Goal: Obtain resource: Download file/media

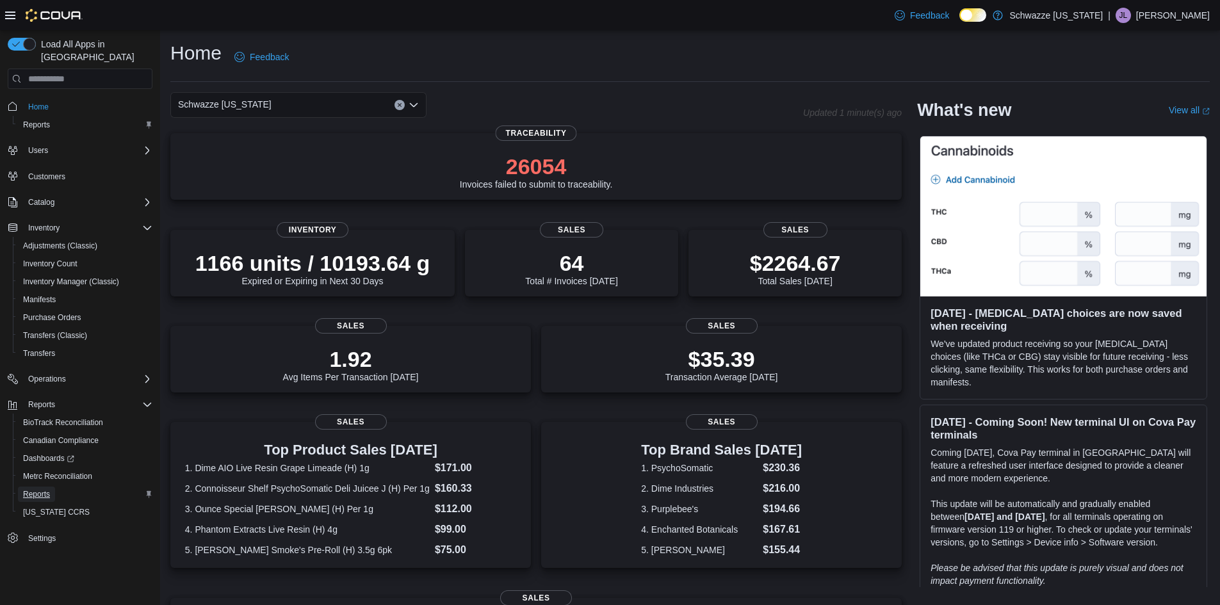
click at [37, 489] on span "Reports" at bounding box center [36, 494] width 27 height 10
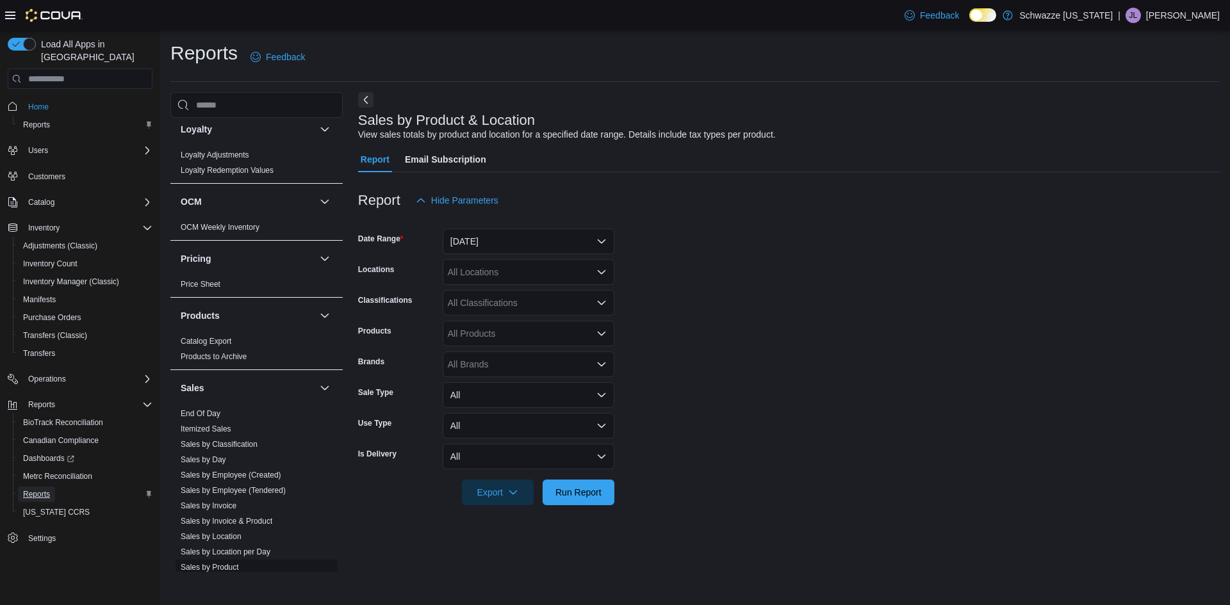
scroll to position [748, 0]
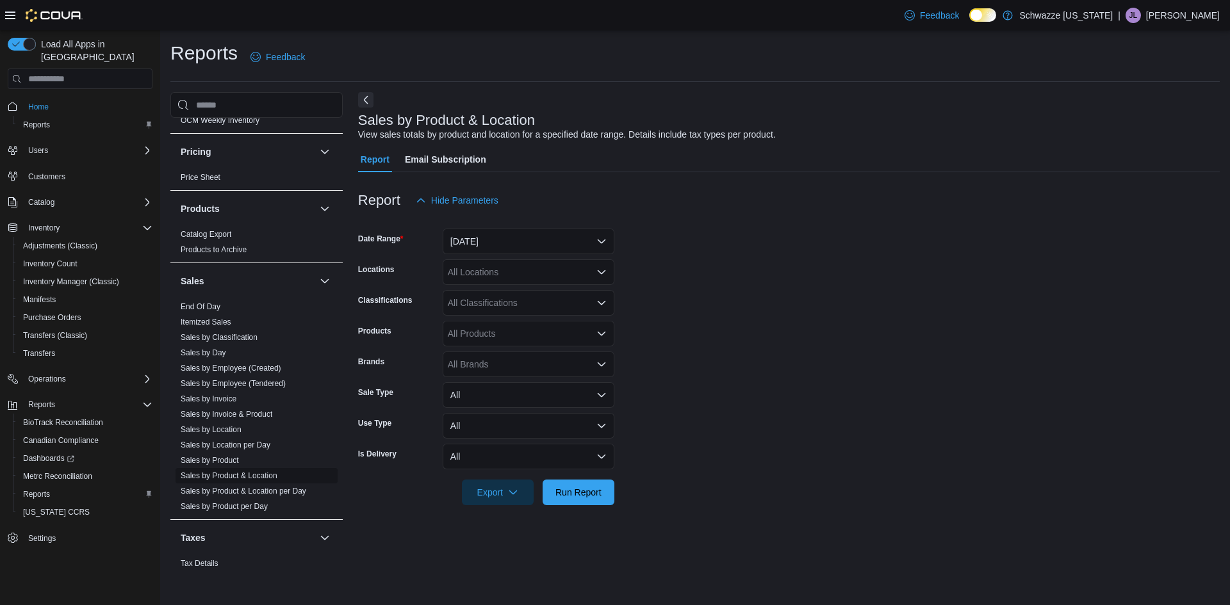
click at [243, 479] on link "Sales by Product & Location" at bounding box center [229, 476] width 97 height 9
click at [600, 238] on button "Yesterday" at bounding box center [529, 242] width 172 height 26
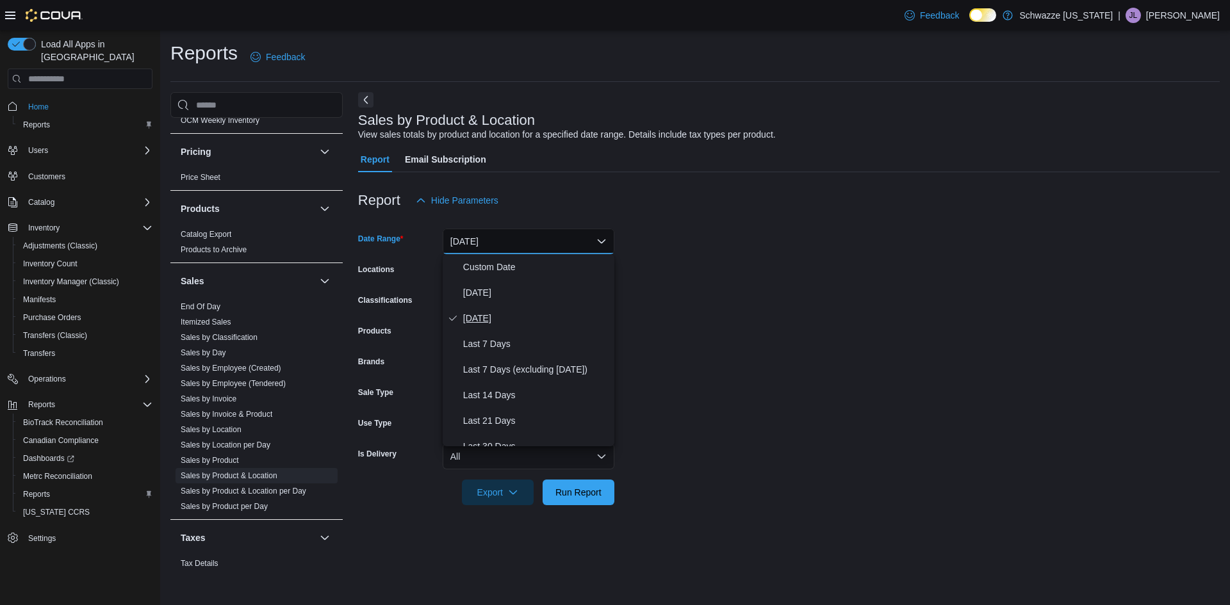
click at [489, 323] on span "Yesterday" at bounding box center [536, 318] width 146 height 15
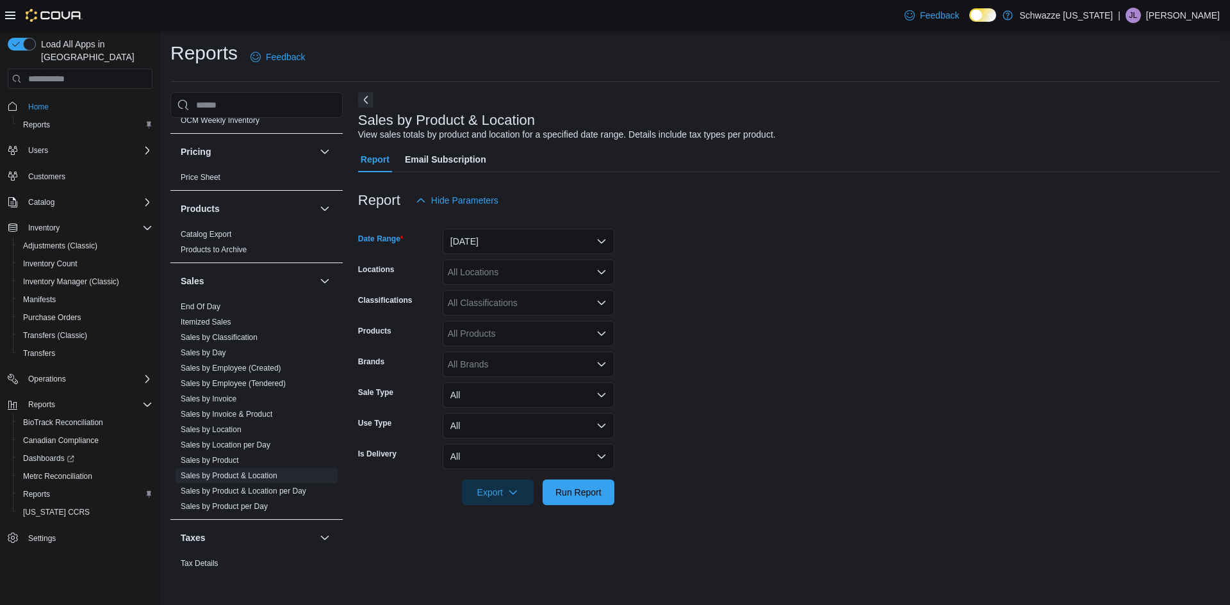
click at [631, 308] on form "Date Range Yesterday Locations All Locations Classifications All Classification…" at bounding box center [789, 359] width 862 height 292
click at [606, 366] on icon "Open list of options" at bounding box center [601, 364] width 10 height 10
type input "****"
click at [538, 388] on span "Dime Industries" at bounding box center [528, 386] width 156 height 13
click at [653, 419] on form "Date Range Yesterday Locations All Locations Classifications All Classification…" at bounding box center [789, 359] width 862 height 292
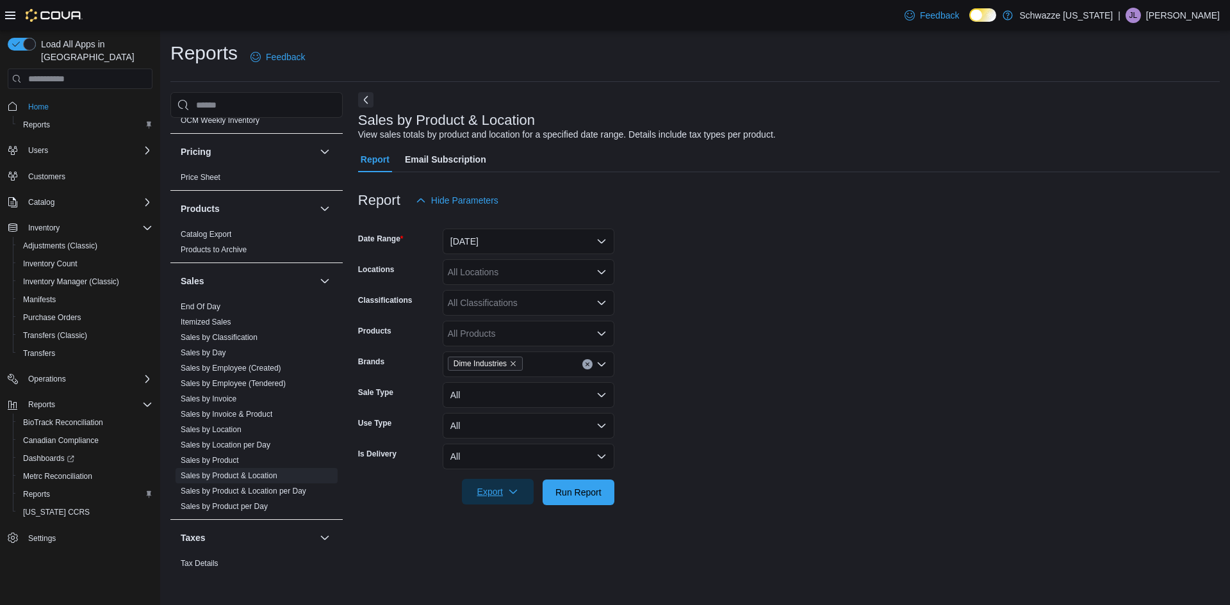
click at [501, 497] on span "Export" at bounding box center [498, 492] width 56 height 26
drag, startPoint x: 517, startPoint y: 509, endPoint x: 524, endPoint y: 512, distance: 7.5
click at [517, 510] on button "Export to Excel" at bounding box center [499, 518] width 73 height 26
